Goal: Task Accomplishment & Management: Manage account settings

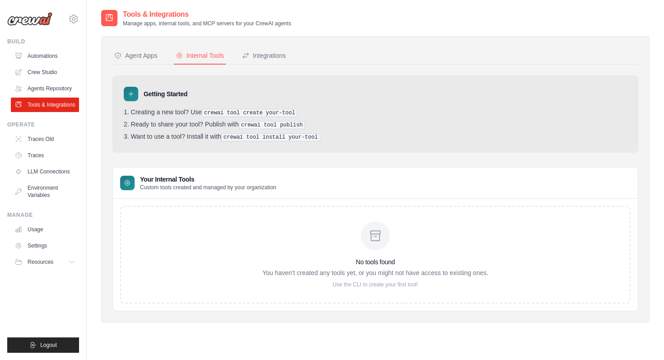
scroll to position [18, 0]
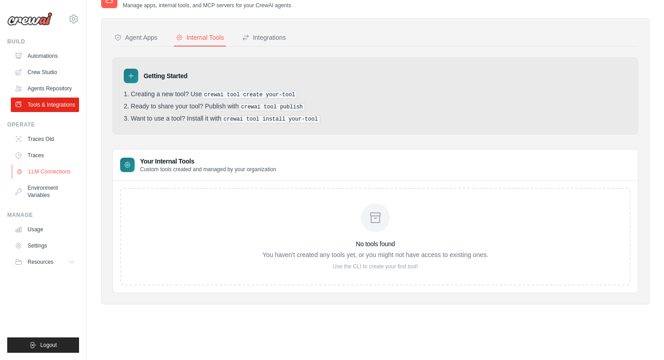
click at [30, 174] on link "LLM Connections" at bounding box center [46, 171] width 68 height 14
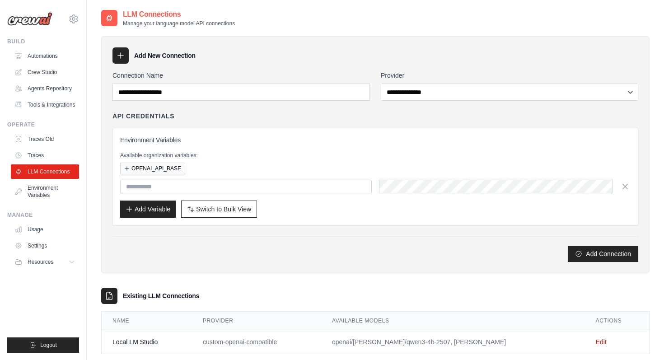
scroll to position [18, 0]
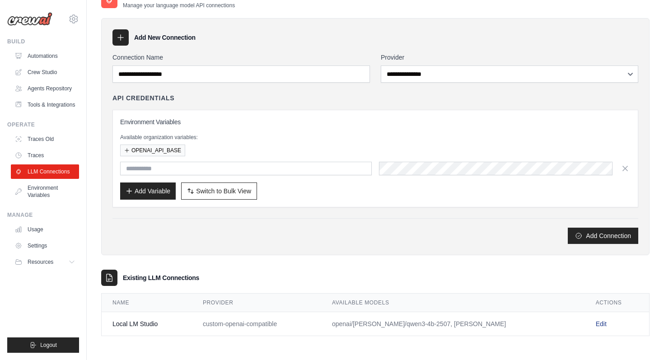
click at [596, 323] on link "Edit" at bounding box center [601, 323] width 11 height 7
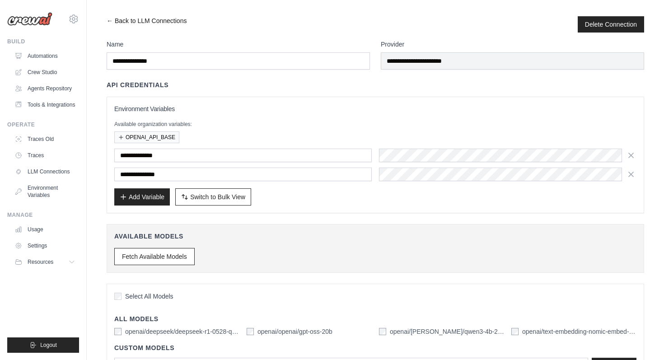
click at [108, 21] on link "← Back to LLM Connections" at bounding box center [147, 24] width 80 height 16
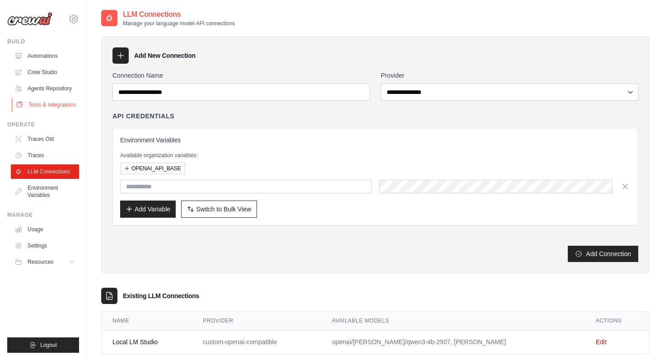
click at [50, 101] on link "Tools & Integrations" at bounding box center [46, 105] width 68 height 14
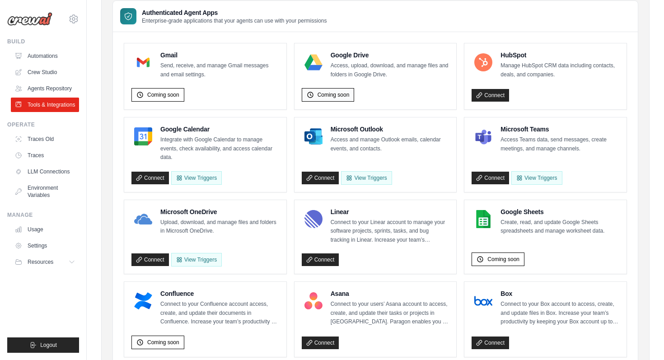
scroll to position [72, 0]
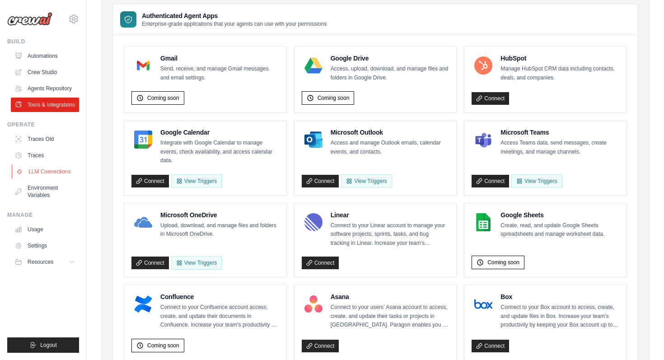
click at [59, 174] on link "LLM Connections" at bounding box center [46, 171] width 68 height 14
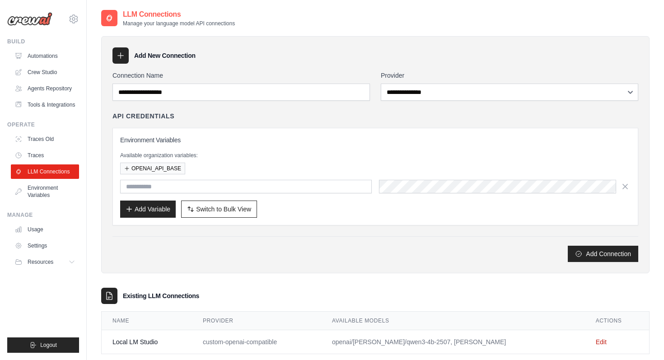
scroll to position [18, 0]
